Goal: Task Accomplishment & Management: Manage account settings

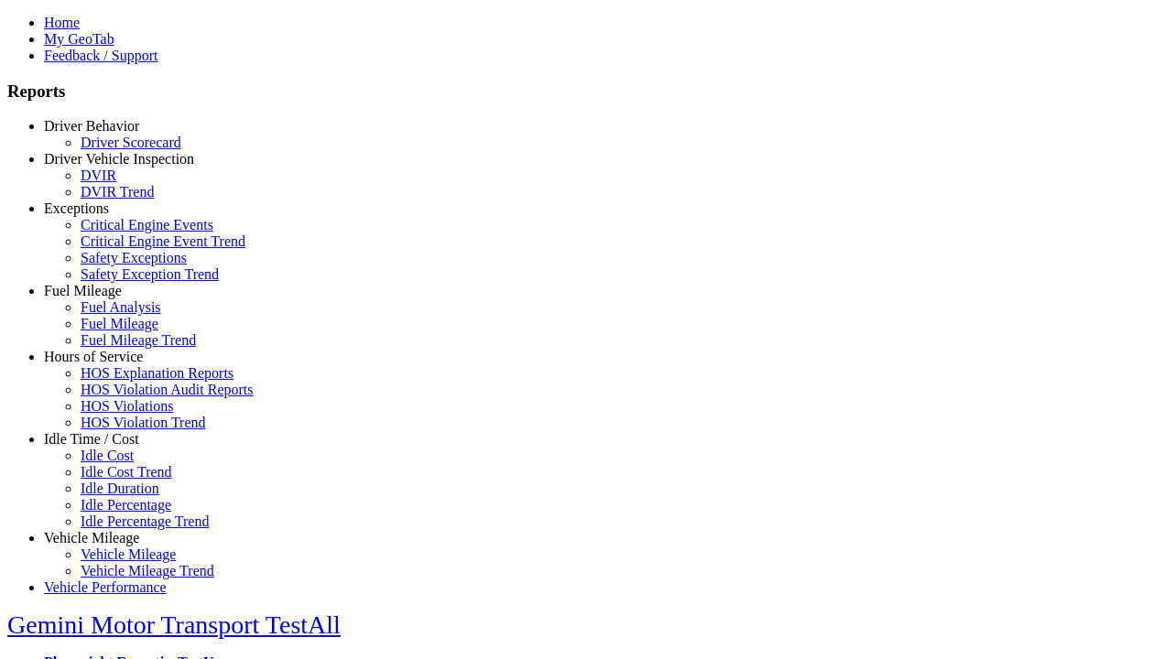
click at [105, 364] on link "Hours of Service" at bounding box center [93, 357] width 99 height 16
click at [119, 381] on link "HOS Explanation Reports" at bounding box center [157, 373] width 153 height 16
type textarea "**********"
